Goal: Task Accomplishment & Management: Manage account settings

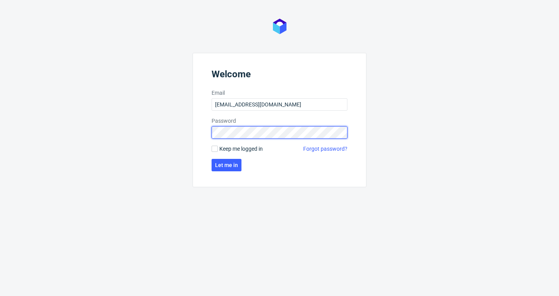
click at [226, 165] on button "Let me in" at bounding box center [227, 165] width 30 height 12
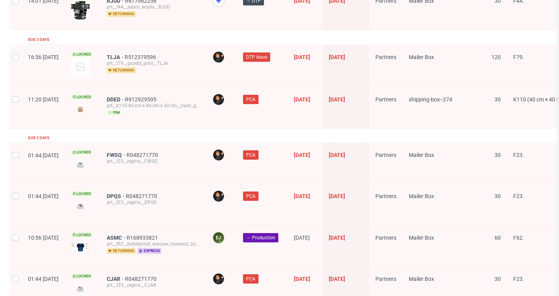
scroll to position [1278, 0]
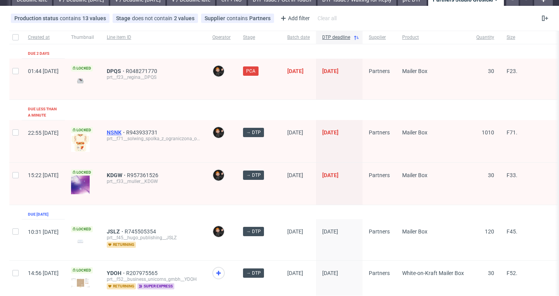
scroll to position [36, 0]
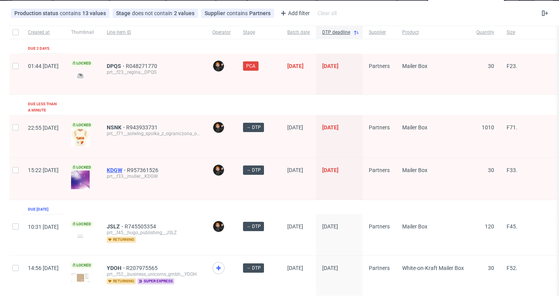
click at [127, 167] on span "KDGW" at bounding box center [117, 170] width 20 height 6
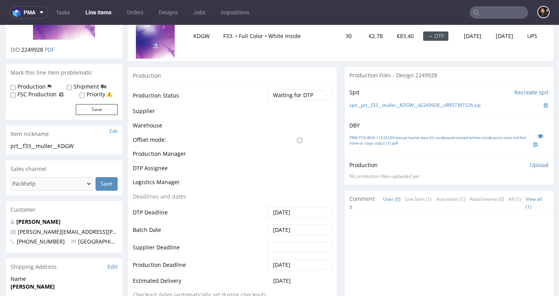
scroll to position [120, 0]
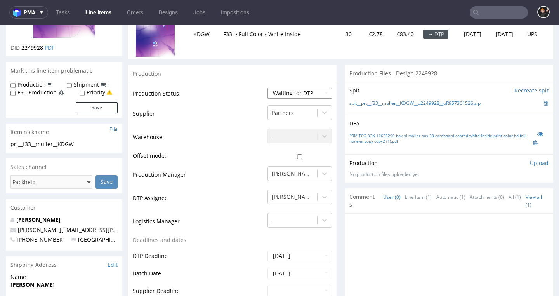
select select "dtp_in_process"
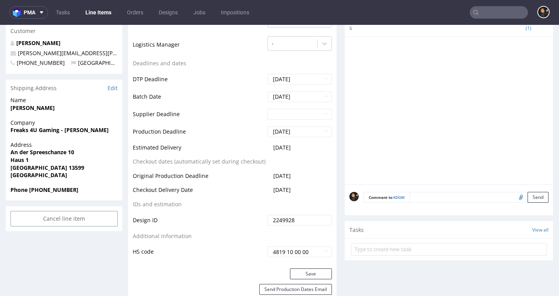
scroll to position [302, 0]
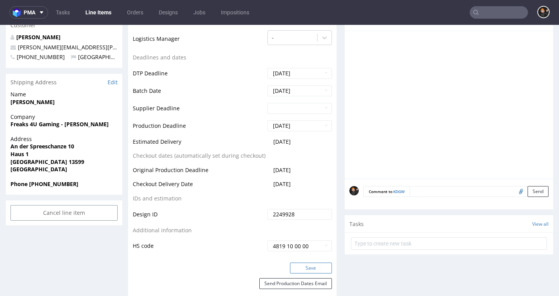
click at [306, 263] on button "Save" at bounding box center [311, 267] width 42 height 11
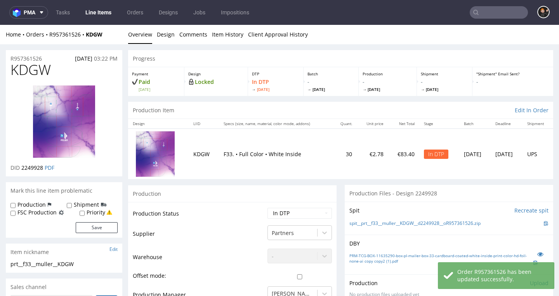
scroll to position [0, 0]
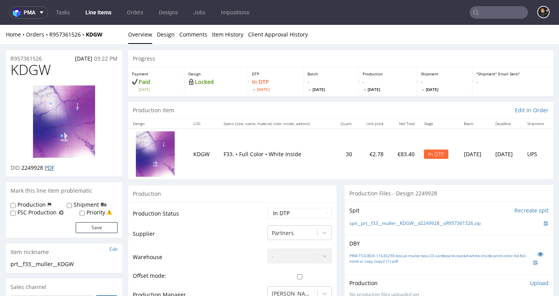
click at [54, 165] on link "PDF" at bounding box center [50, 167] width 10 height 7
select select "dtp_ca_needed"
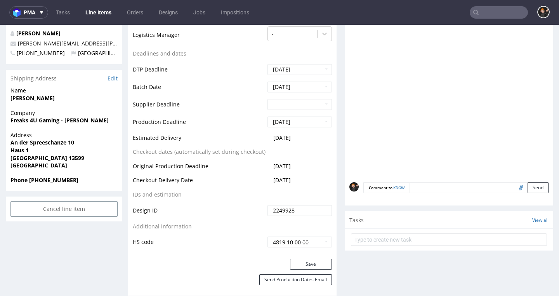
scroll to position [307, 0]
click at [321, 262] on button "Save" at bounding box center [311, 263] width 42 height 11
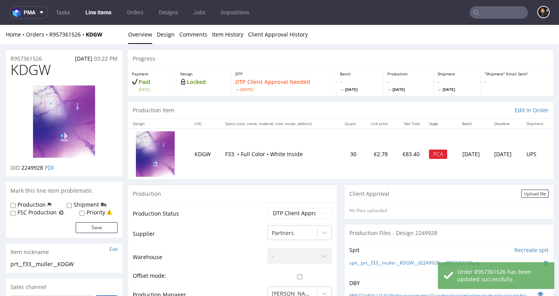
scroll to position [0, 0]
drag, startPoint x: 526, startPoint y: 193, endPoint x: 523, endPoint y: 198, distance: 5.9
click at [526, 193] on div "Upload file" at bounding box center [534, 193] width 27 height 8
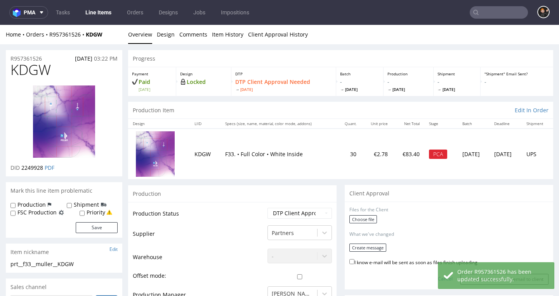
scroll to position [2, 0]
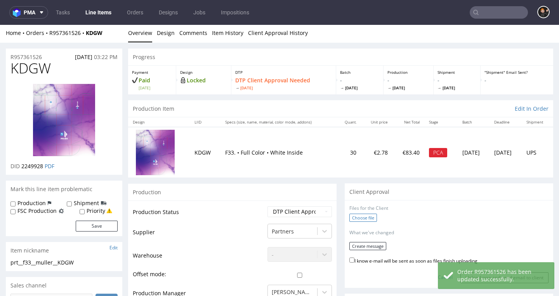
click at [360, 217] on label "Choose file" at bounding box center [363, 218] width 28 height 8
click at [0, 25] on input "Choose file" at bounding box center [0, 25] width 0 height 0
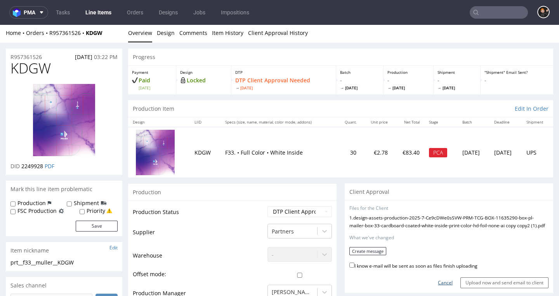
click at [439, 280] on link "Cancel" at bounding box center [445, 283] width 15 height 7
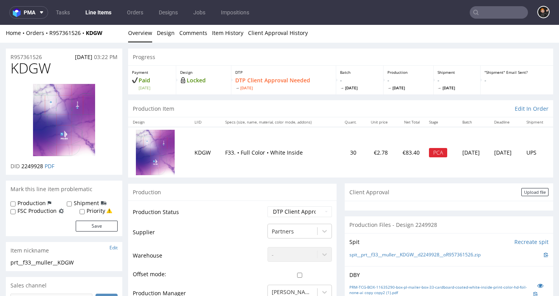
click at [521, 195] on div "Upload file" at bounding box center [534, 192] width 27 height 8
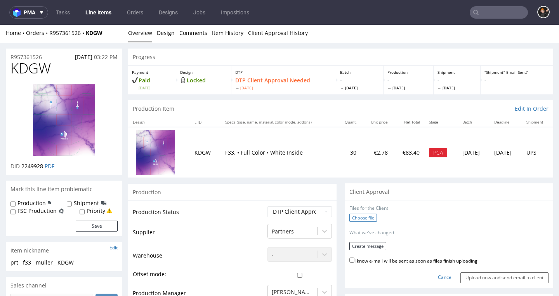
click at [365, 216] on label "Choose file" at bounding box center [363, 218] width 28 height 8
click at [0, 25] on input "Choose file" at bounding box center [0, 25] width 0 height 0
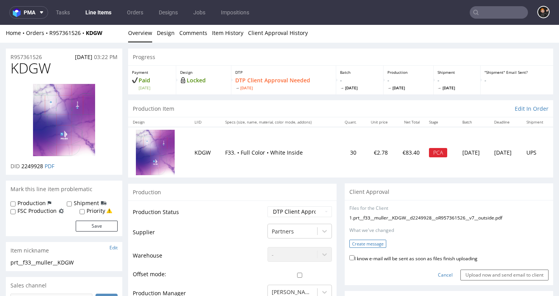
drag, startPoint x: 394, startPoint y: 255, endPoint x: 375, endPoint y: 244, distance: 22.0
click at [394, 255] on label "I know e-mail will be sent as soon as files finish uploading" at bounding box center [413, 258] width 128 height 9
click at [354, 255] on input "I know e-mail will be sent as soon as files finish uploading" at bounding box center [351, 257] width 5 height 5
checkbox input "true"
click at [371, 240] on button "Create message" at bounding box center [367, 244] width 37 height 8
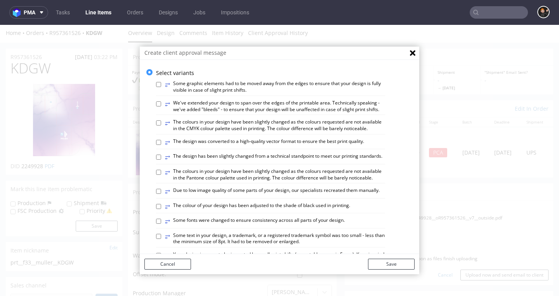
click at [270, 153] on label "⥂ The design has been slightly changed from a technical standpoint to meet our …" at bounding box center [273, 157] width 217 height 9
click at [161, 155] on input "⥂ The design has been slightly changed from a technical standpoint to meet our …" at bounding box center [158, 157] width 5 height 5
checkbox input "true"
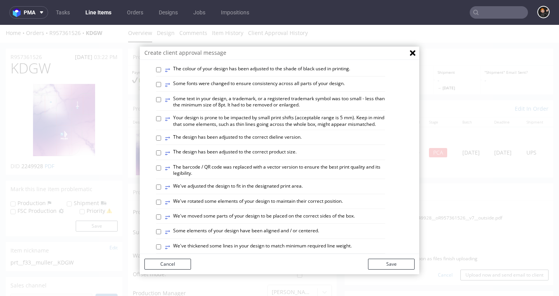
scroll to position [137, 0]
click at [278, 182] on label "⥂ We've adjusted the design to fit in the designated print area." at bounding box center [234, 186] width 138 height 9
click at [161, 184] on input "⥂ We've adjusted the design to fit in the designated print area." at bounding box center [158, 186] width 5 height 5
checkbox input "true"
click at [288, 227] on label "⥂ Some elements of your design have been aligned and / or centered." at bounding box center [242, 231] width 154 height 9
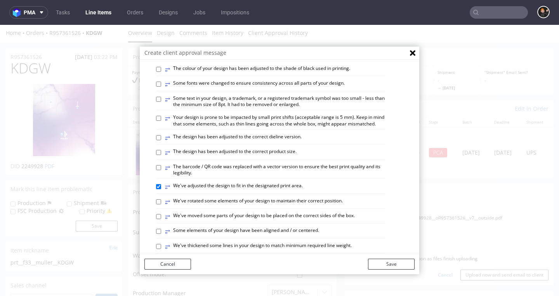
click at [161, 229] on input "⥂ Some elements of your design have been aligned and / or centered." at bounding box center [158, 231] width 5 height 5
checkbox input "true"
click at [250, 182] on label "⥂ We've adjusted the design to fit in the designated print area." at bounding box center [234, 186] width 138 height 9
click at [161, 184] on input "⥂ We've adjusted the design to fit in the designated print area." at bounding box center [158, 186] width 5 height 5
checkbox input "false"
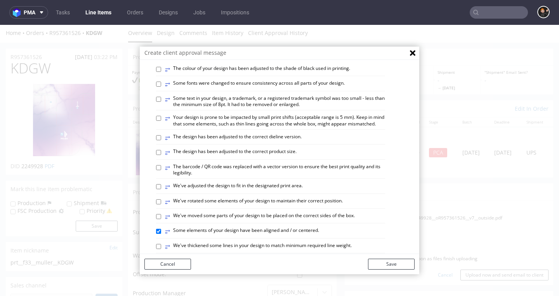
click at [276, 134] on label "⥂ The design has been adjusted to the correct dieline version." at bounding box center [233, 138] width 137 height 9
click at [161, 135] on input "⥂ The design has been adjusted to the correct dieline version." at bounding box center [158, 137] width 5 height 5
checkbox input "true"
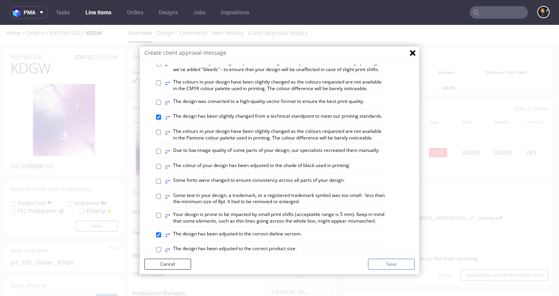
scroll to position [40, 0]
click at [391, 267] on button "Save" at bounding box center [391, 264] width 47 height 11
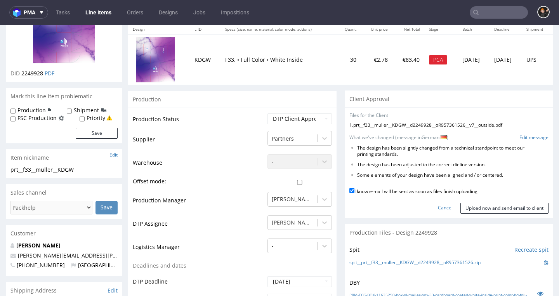
scroll to position [103, 0]
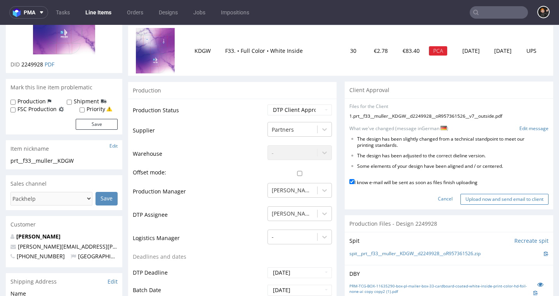
click at [486, 195] on input "Upload now and send email to client" at bounding box center [504, 199] width 88 height 11
click at [496, 196] on input "Upload now and send email to client" at bounding box center [504, 199] width 88 height 11
click at [470, 197] on input "Upload now and send email to client" at bounding box center [504, 199] width 88 height 11
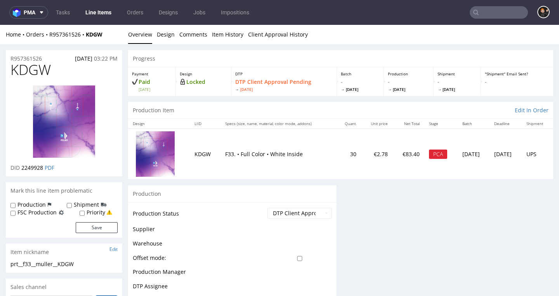
scroll to position [0, 0]
